Goal: Task Accomplishment & Management: Use online tool/utility

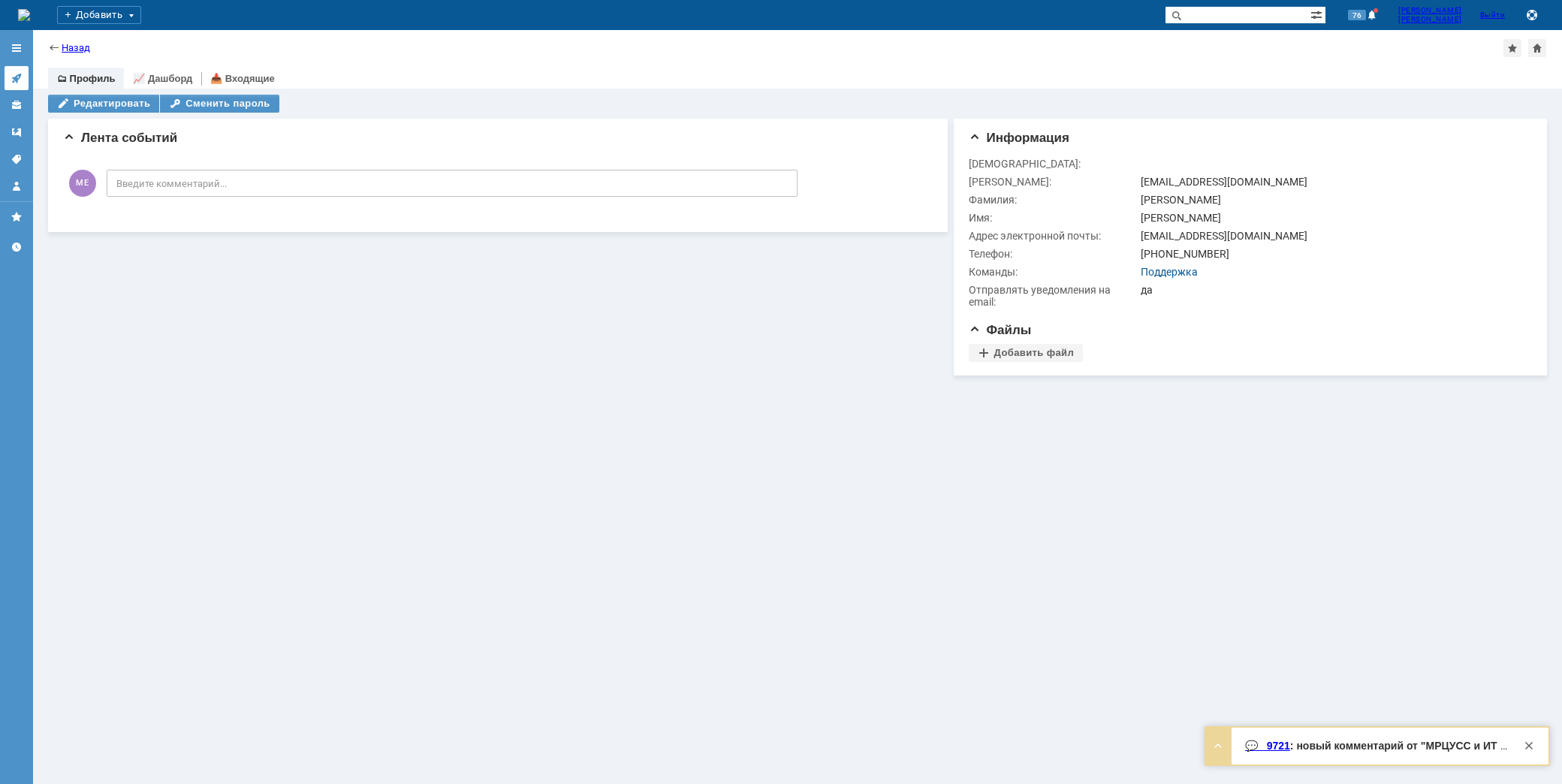
click at [18, 77] on icon at bounding box center [17, 78] width 12 height 12
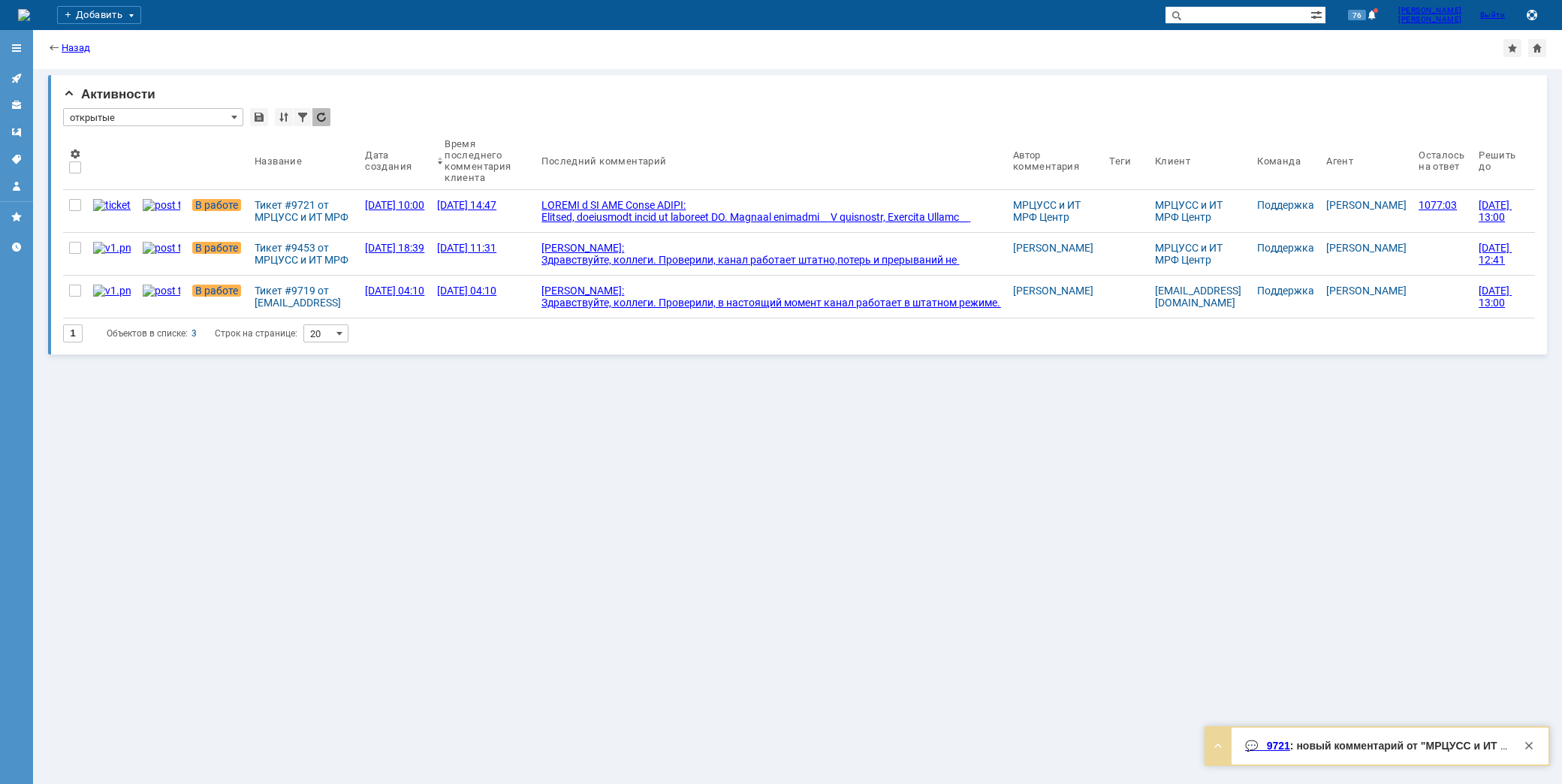
click at [193, 204] on span "В работе" at bounding box center [217, 205] width 49 height 12
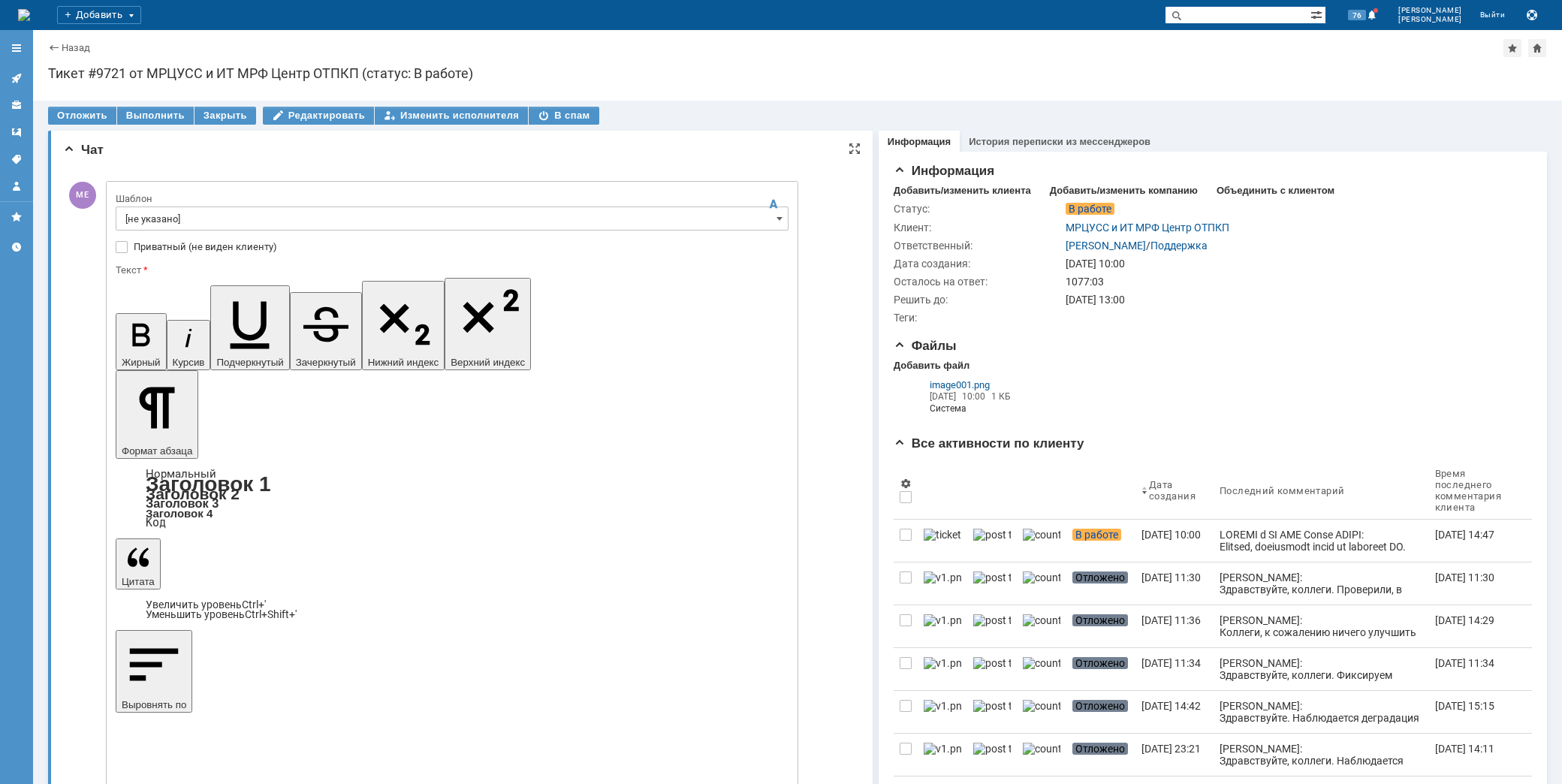
click at [212, 220] on input "[не указано]" at bounding box center [452, 218] width 673 height 24
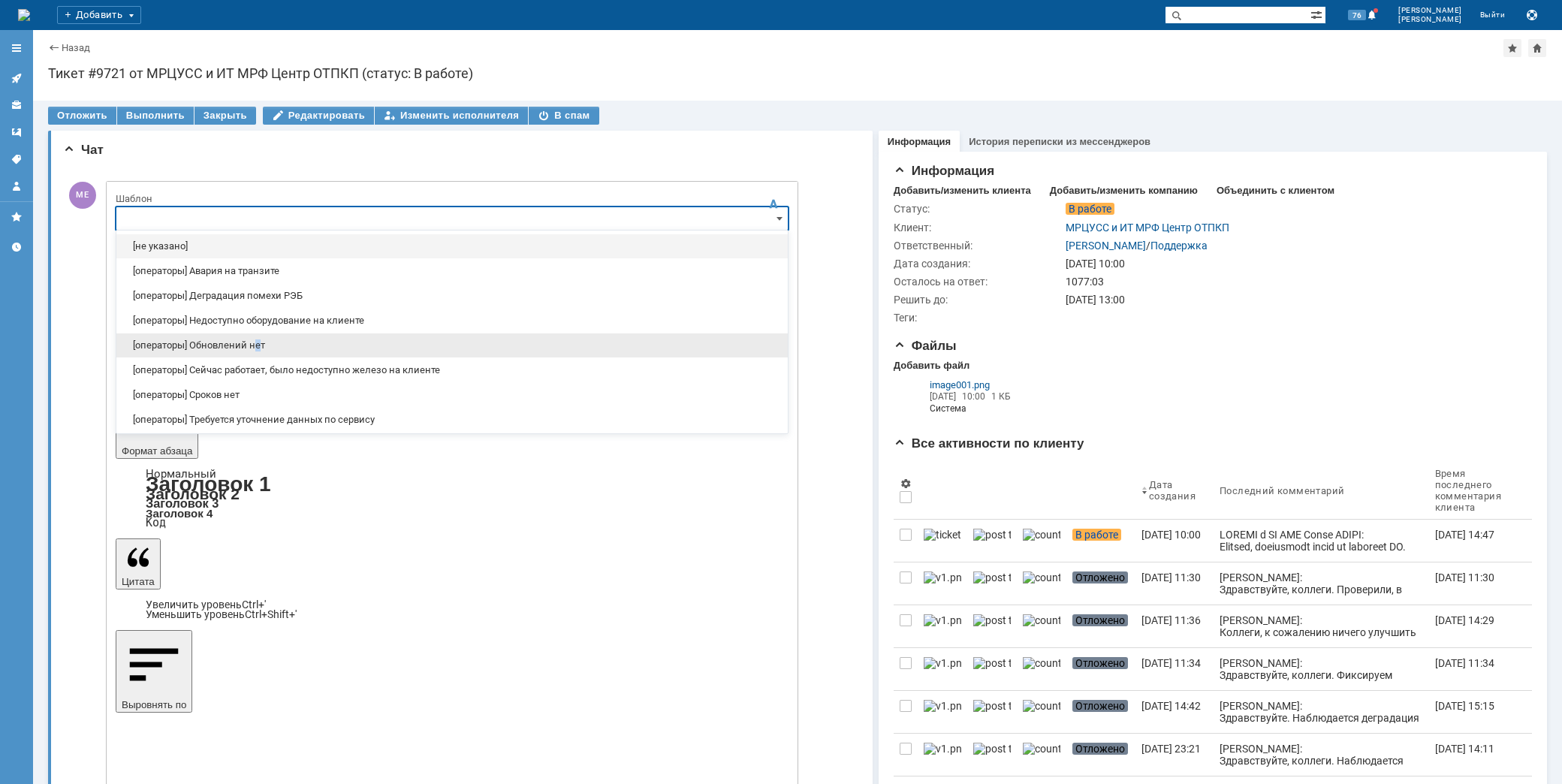
click at [258, 339] on div "[операторы] Обновлений нет" at bounding box center [452, 345] width 671 height 24
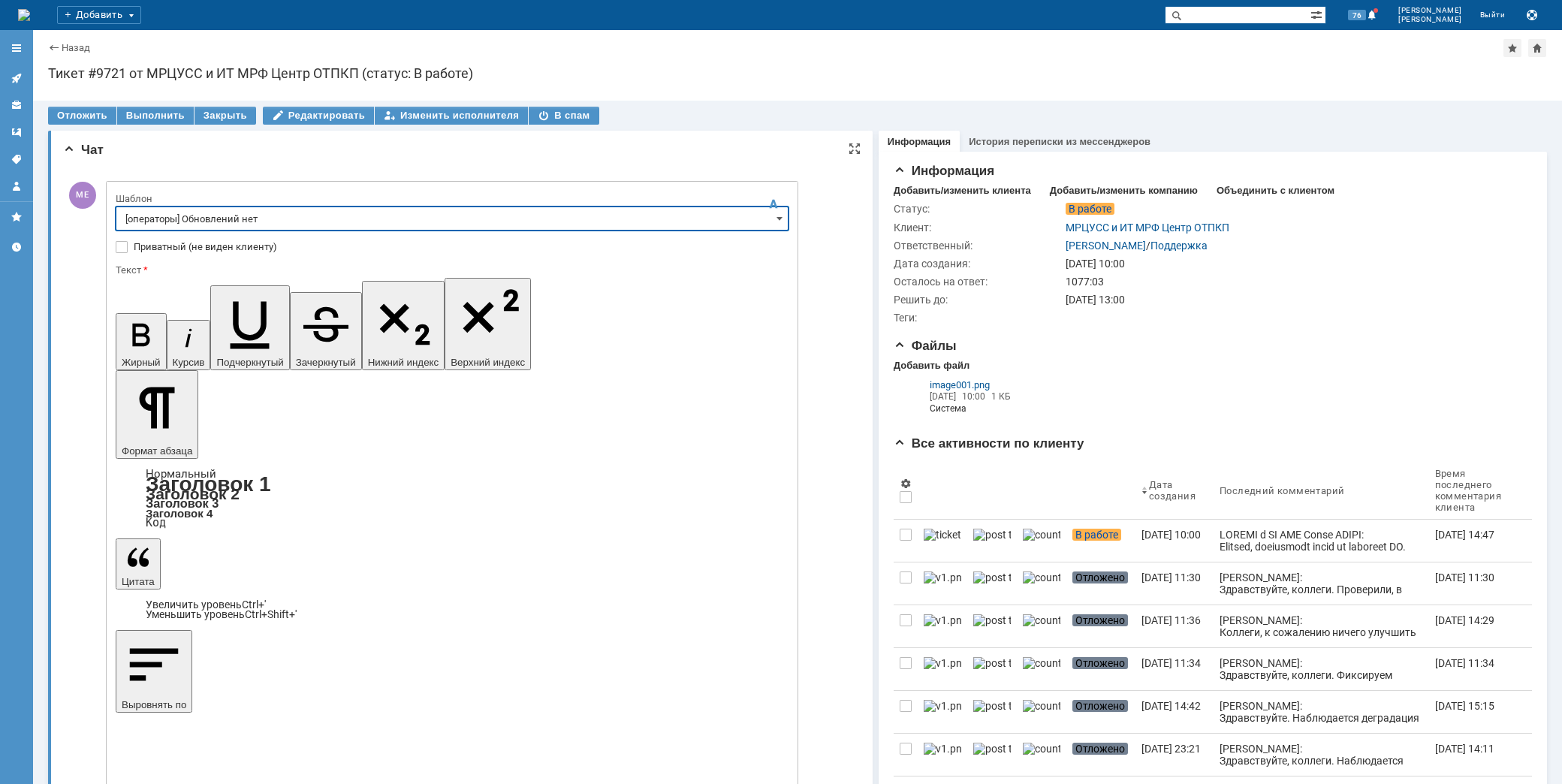
type input "[операторы] Обновлений нет"
